Goal: Task Accomplishment & Management: Use online tool/utility

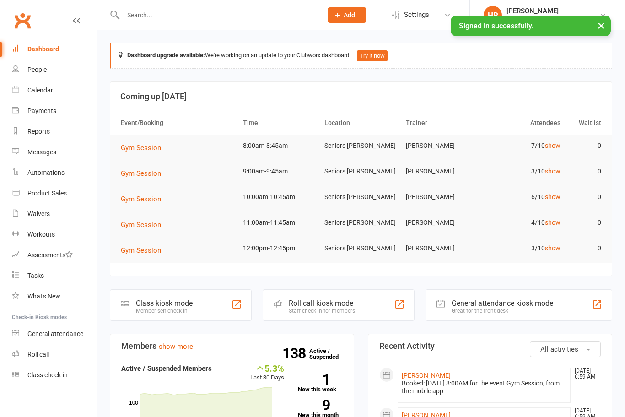
click at [553, 146] on link "show" at bounding box center [553, 145] width 16 height 7
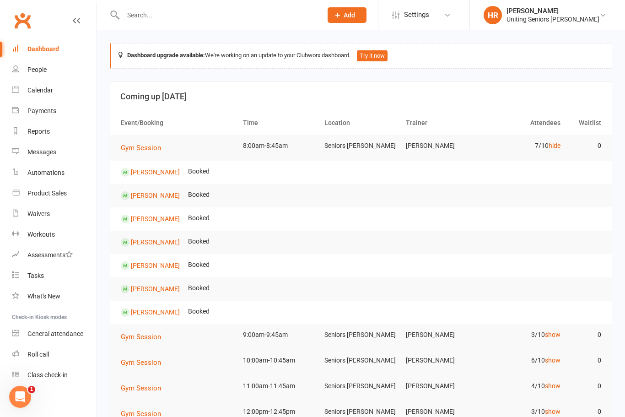
click at [541, 143] on td "7/10 hide" at bounding box center [523, 146] width 81 height 22
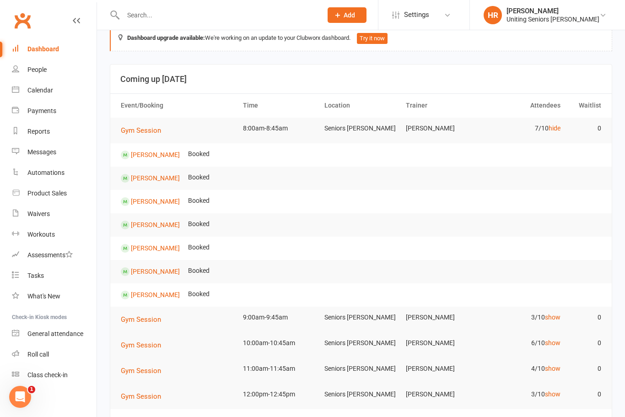
scroll to position [18, 0]
click at [553, 125] on link "hide" at bounding box center [555, 127] width 12 height 7
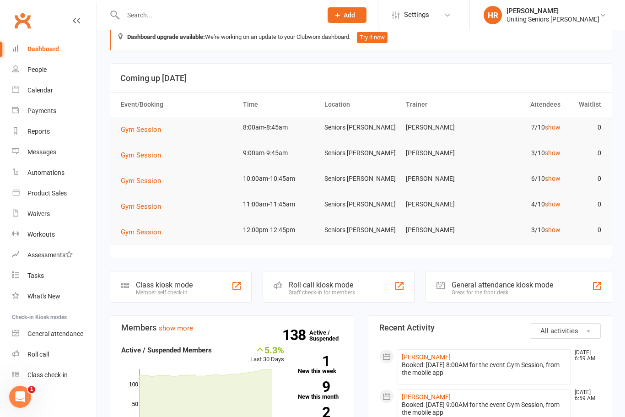
click at [555, 154] on link "show" at bounding box center [553, 152] width 16 height 7
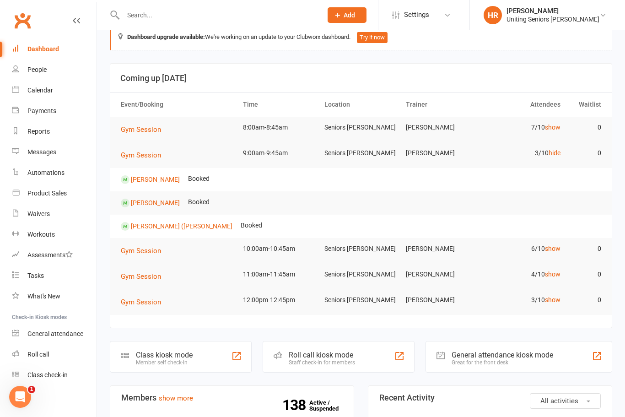
click at [341, 349] on div "Roll call kiosk mode Staff check-in for members" at bounding box center [339, 357] width 152 height 32
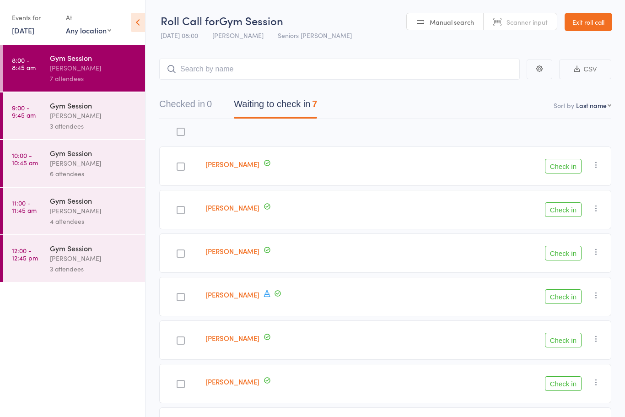
click at [558, 342] on button "Check in" at bounding box center [563, 340] width 37 height 15
click at [185, 207] on div at bounding box center [181, 210] width 8 height 8
click at [179, 207] on input "checkbox" at bounding box center [179, 207] width 0 height 0
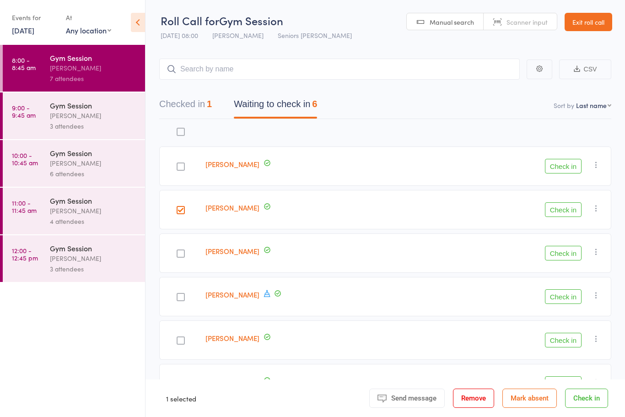
click at [567, 212] on button "Check in" at bounding box center [563, 209] width 37 height 15
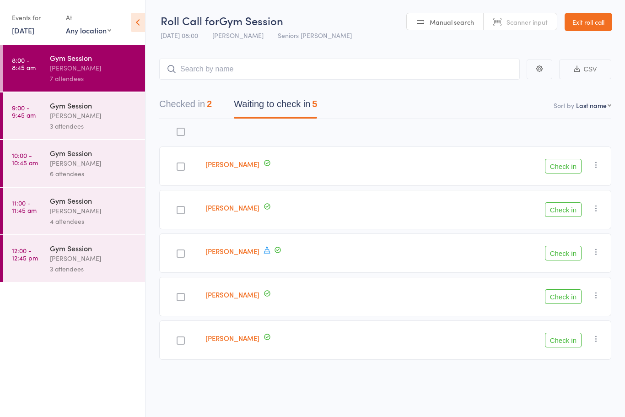
click at [567, 252] on button "Check in" at bounding box center [563, 253] width 37 height 15
